Goal: Information Seeking & Learning: Learn about a topic

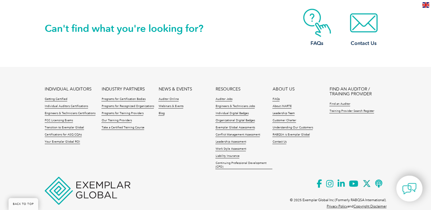
scroll to position [614, 0]
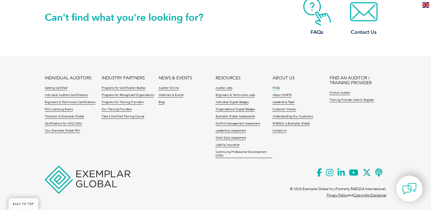
click at [274, 89] on link "FAQs" at bounding box center [275, 88] width 7 height 4
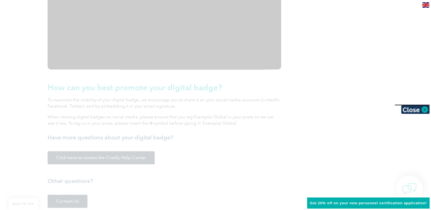
scroll to position [712, 0]
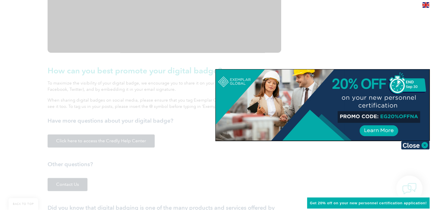
drag, startPoint x: 194, startPoint y: 116, endPoint x: 198, endPoint y: 115, distance: 4.4
click at [194, 116] on div at bounding box center [215, 105] width 431 height 210
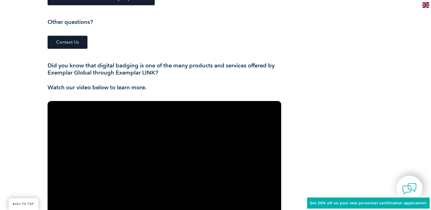
scroll to position [997, 0]
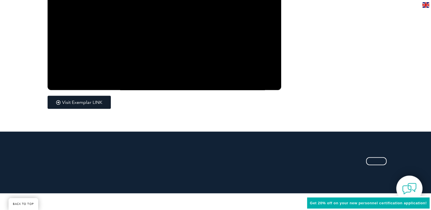
click at [82, 107] on link "Visit Exemplar LINK" at bounding box center [79, 102] width 63 height 13
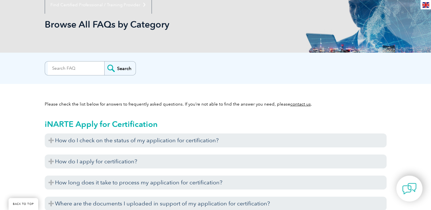
scroll to position [85, 0]
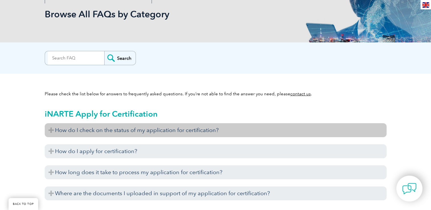
click at [109, 129] on h3 "How do I check on the status of my application for certification?" at bounding box center [216, 130] width 342 height 14
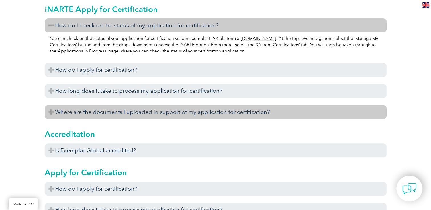
scroll to position [199, 0]
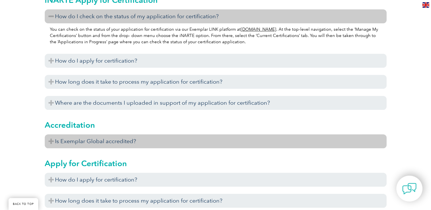
click at [123, 142] on h3 "Is Exemplar Global accredited?" at bounding box center [216, 142] width 342 height 14
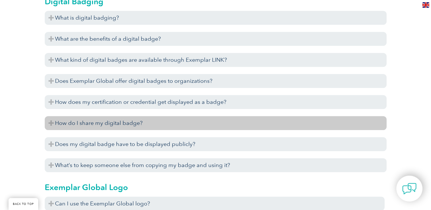
scroll to position [598, 0]
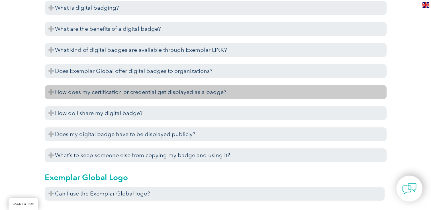
click at [113, 92] on h3 "How does my certification or credential get displayed as a badge?" at bounding box center [216, 92] width 342 height 14
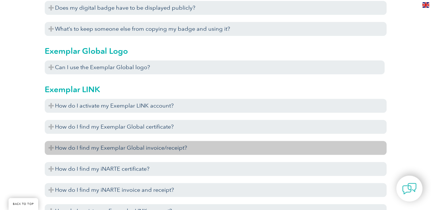
scroll to position [769, 0]
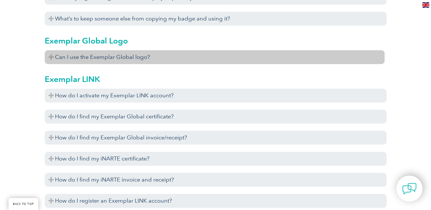
click at [138, 56] on h3 "Can I use the Exemplar Global logo?" at bounding box center [215, 57] width 340 height 14
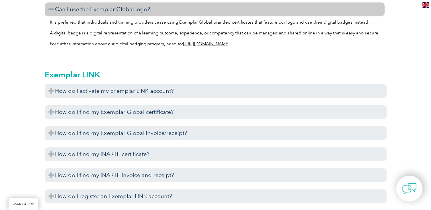
scroll to position [826, 0]
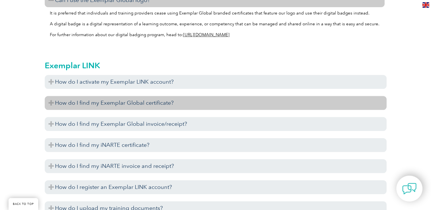
click at [145, 103] on h3 "How do I find my Exemplar Global certificate?" at bounding box center [216, 103] width 342 height 14
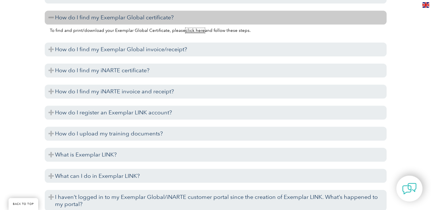
scroll to position [940, 0]
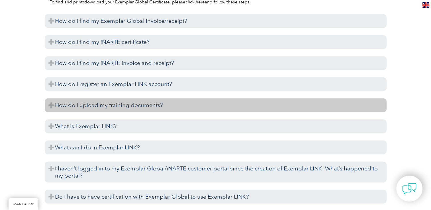
click at [151, 108] on h3 "How do I upload my training documents?" at bounding box center [216, 105] width 342 height 14
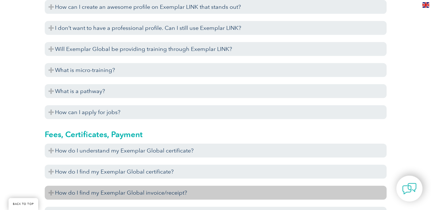
scroll to position [1453, 0]
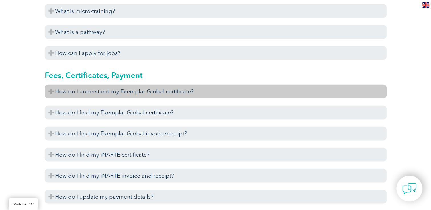
click at [181, 90] on h3 "How do I understand my Exemplar Global certificate?" at bounding box center [216, 92] width 342 height 14
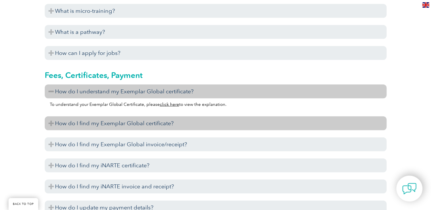
click at [162, 118] on h3 "How do I find my Exemplar Global certificate?" at bounding box center [216, 124] width 342 height 14
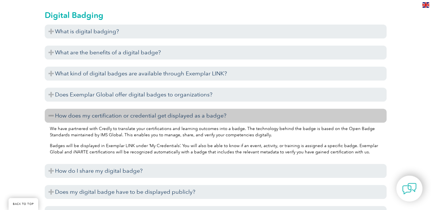
scroll to position [541, 0]
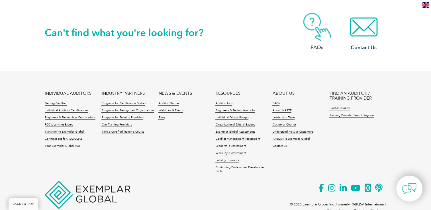
scroll to position [1542, 0]
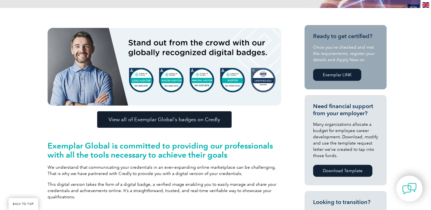
scroll to position [171, 0]
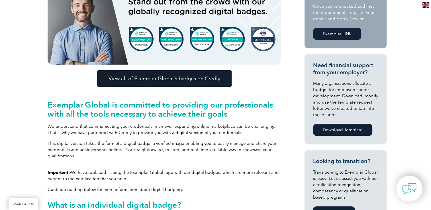
click at [184, 80] on span "View all of Exemplar Global’s badges on Credly" at bounding box center [165, 78] width 112 height 5
